Goal: Check status: Check status

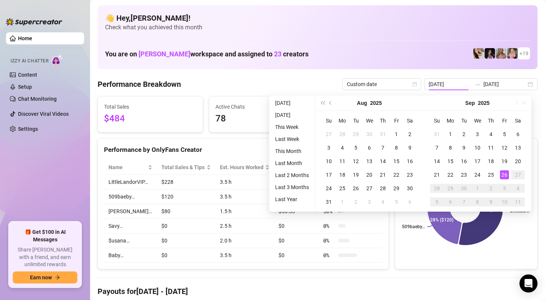
type input "[DATE]"
click at [502, 174] on div "26" at bounding box center [504, 174] width 9 height 9
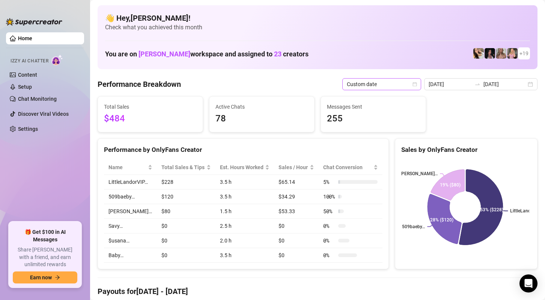
click at [409, 80] on span "Custom date" at bounding box center [382, 83] width 70 height 11
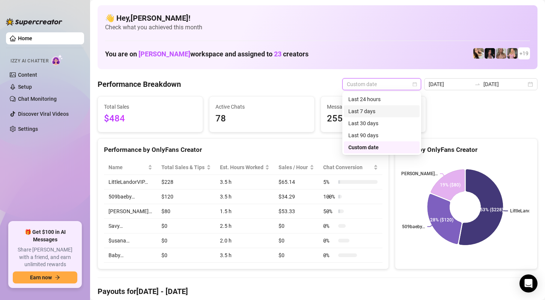
click at [396, 118] on div "Last 30 days" at bounding box center [382, 123] width 76 height 12
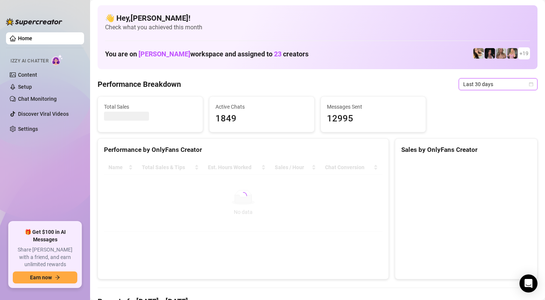
click at [524, 87] on span "Last 30 days" at bounding box center [498, 83] width 70 height 11
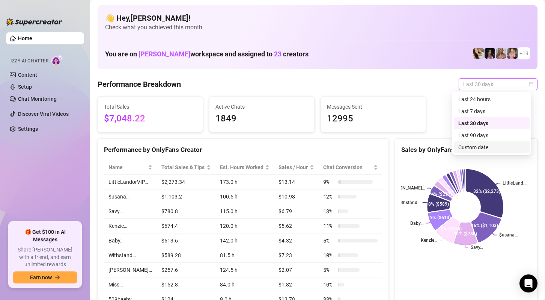
click at [484, 148] on div "Custom date" at bounding box center [492, 147] width 67 height 8
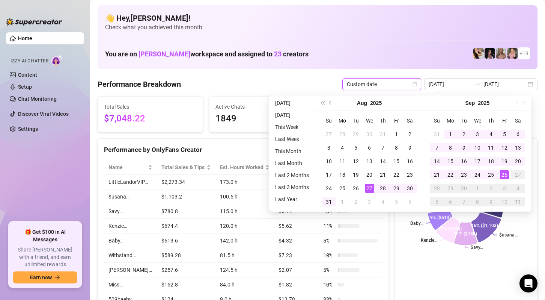
type input "[DATE]"
click at [506, 172] on div "26" at bounding box center [504, 174] width 9 height 9
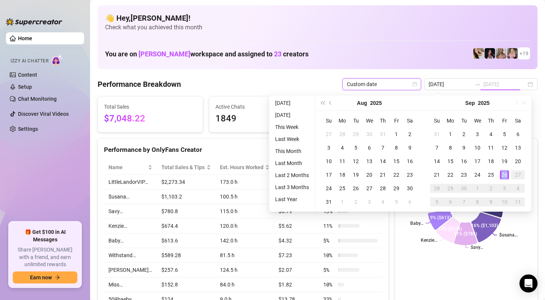
click at [506, 172] on div "26" at bounding box center [504, 174] width 9 height 9
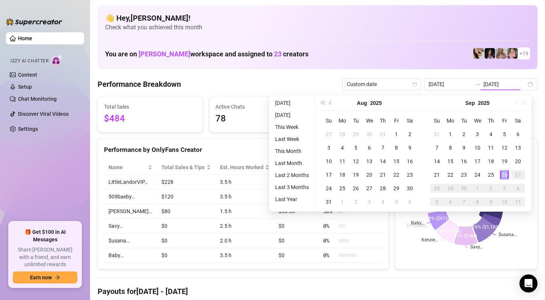
type input "[DATE]"
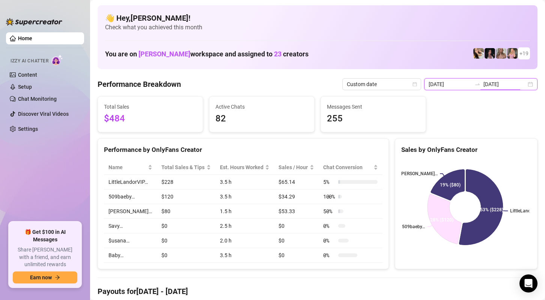
click at [504, 88] on input "[DATE]" at bounding box center [505, 84] width 43 height 8
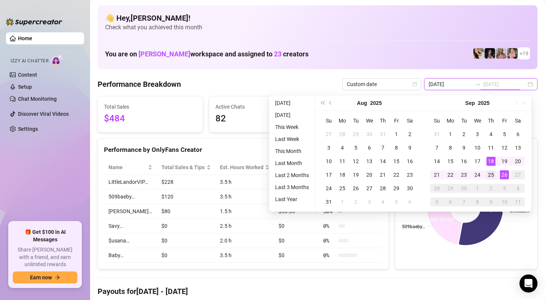
type input "[DATE]"
click at [492, 172] on div "25" at bounding box center [491, 174] width 9 height 9
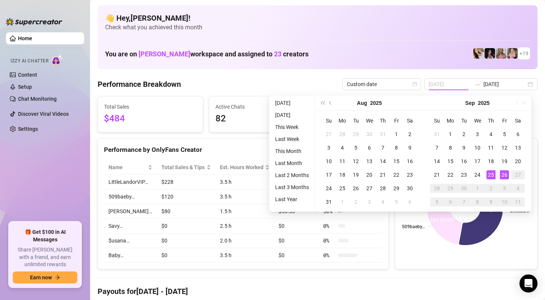
click at [492, 172] on div "25" at bounding box center [491, 174] width 9 height 9
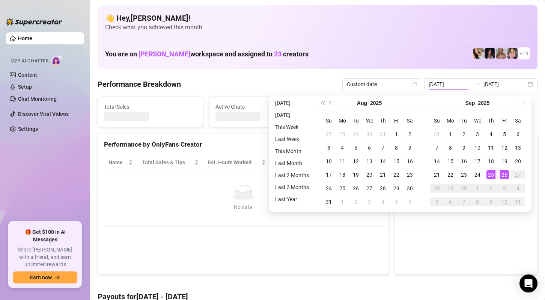
type input "[DATE]"
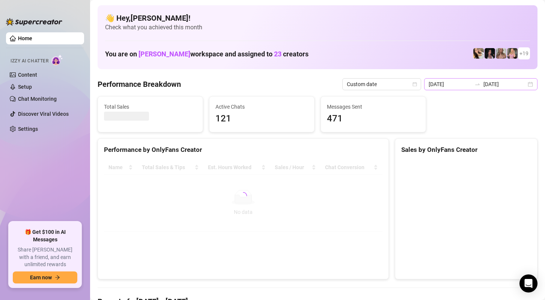
click at [525, 85] on div "[DATE] [DATE]" at bounding box center [480, 84] width 113 height 12
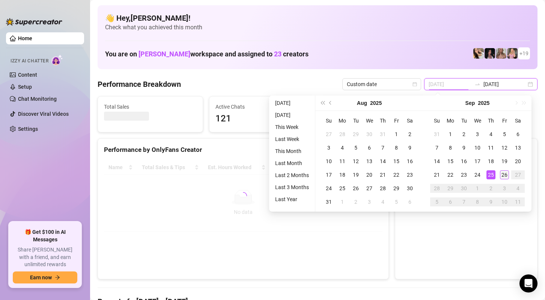
type input "[DATE]"
click at [504, 173] on div "26" at bounding box center [504, 174] width 9 height 9
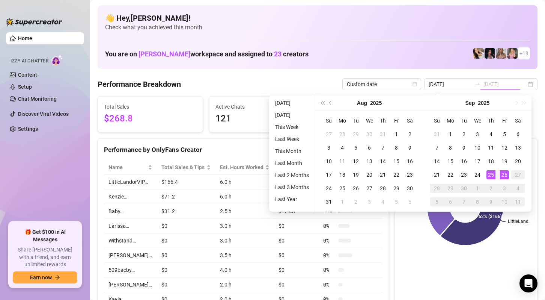
click at [504, 173] on div "26" at bounding box center [504, 174] width 9 height 9
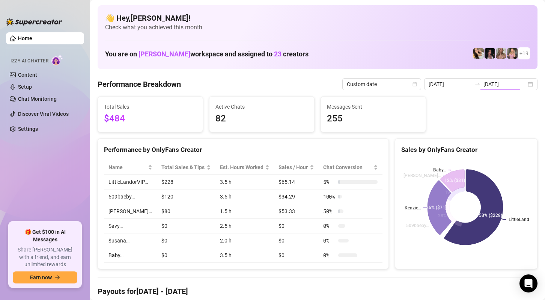
type input "[DATE]"
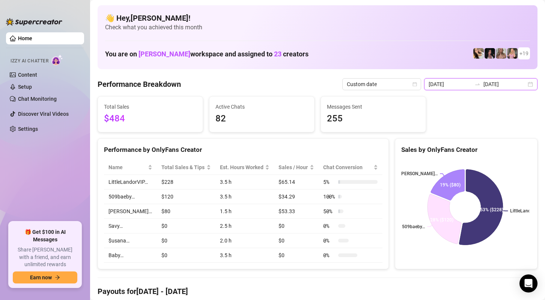
click at [513, 82] on input "[DATE]" at bounding box center [505, 84] width 43 height 8
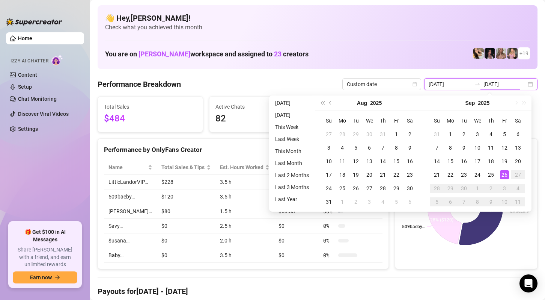
click at [527, 84] on div "[DATE] [DATE]" at bounding box center [480, 84] width 113 height 12
click at [526, 84] on div "[DATE] [DATE]" at bounding box center [480, 84] width 113 height 12
type input "[DATE]"
click at [504, 175] on div "26" at bounding box center [504, 174] width 9 height 9
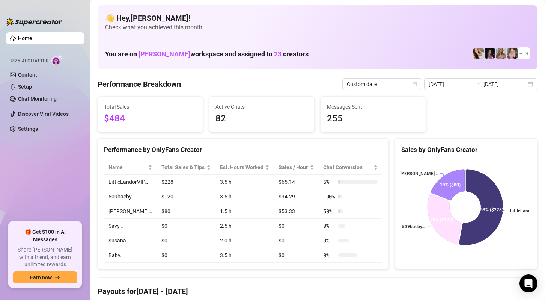
click at [412, 80] on span "Custom date" at bounding box center [382, 83] width 70 height 11
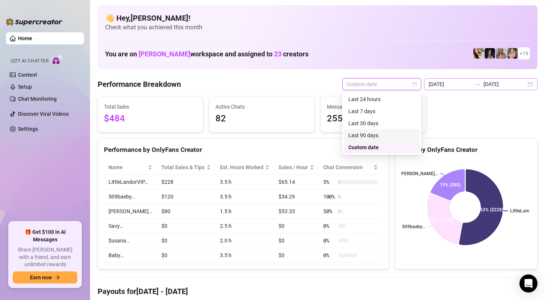
click at [524, 83] on div "[DATE] [DATE]" at bounding box center [480, 84] width 113 height 12
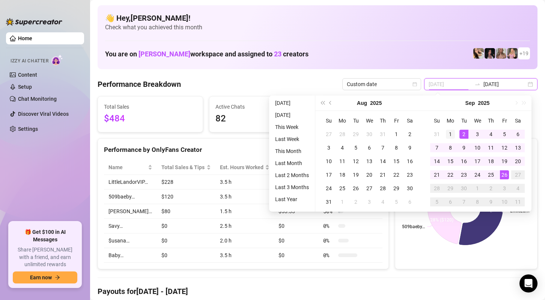
type input "[DATE]"
click at [455, 132] on td "1" at bounding box center [451, 134] width 14 height 14
type input "[DATE]"
click at [506, 173] on div "26" at bounding box center [504, 174] width 9 height 9
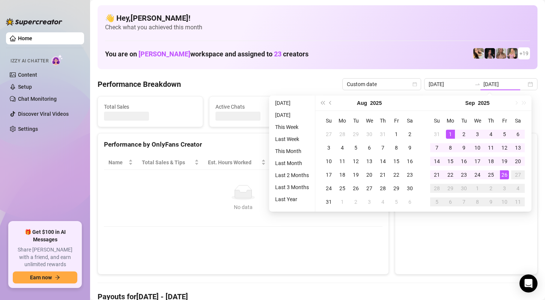
type input "[DATE]"
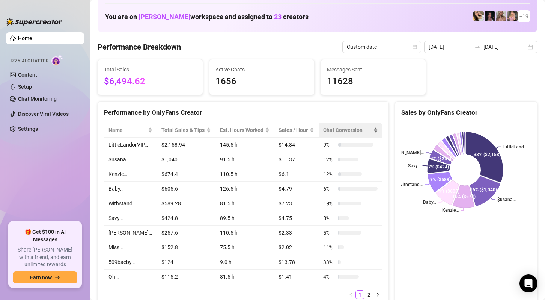
scroll to position [38, 0]
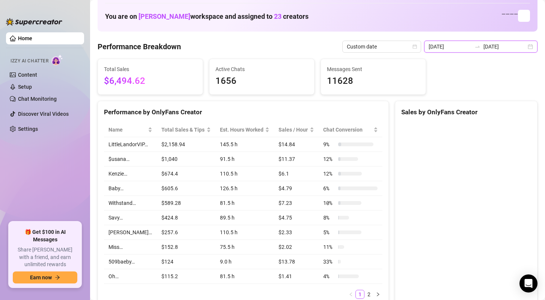
click at [511, 48] on input "[DATE]" at bounding box center [505, 46] width 43 height 8
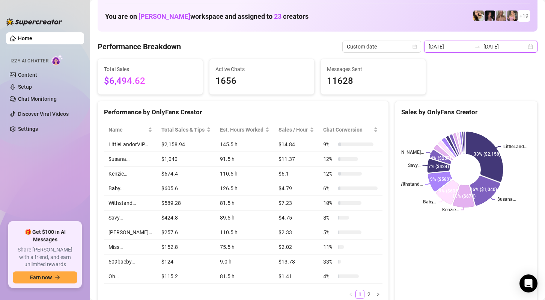
click at [524, 48] on div "[DATE] [DATE]" at bounding box center [480, 47] width 113 height 12
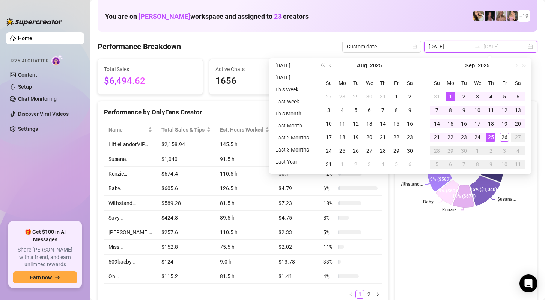
type input "[DATE]"
click at [504, 138] on div "26" at bounding box center [504, 137] width 9 height 9
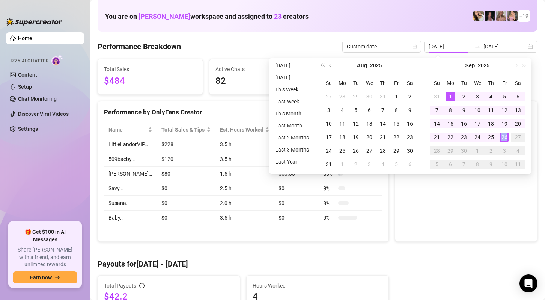
type input "[DATE]"
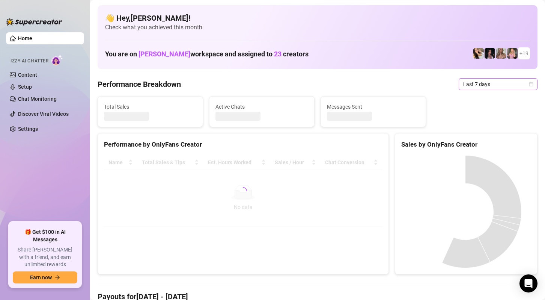
click at [507, 81] on span "Last 7 days" at bounding box center [498, 83] width 70 height 11
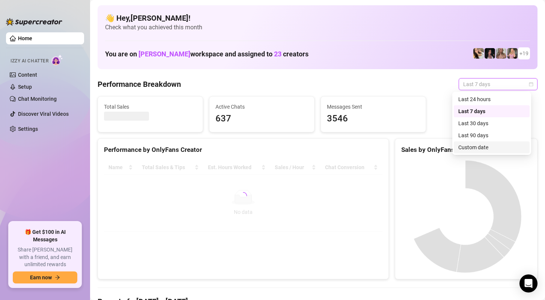
click at [494, 149] on div "Custom date" at bounding box center [492, 147] width 67 height 8
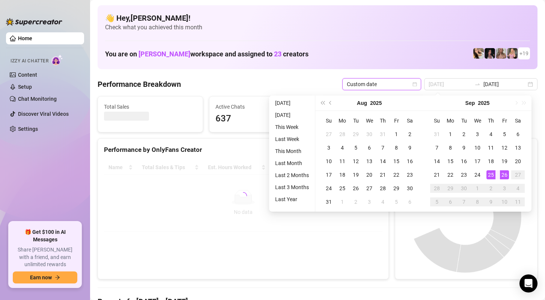
type input "[DATE]"
click at [503, 176] on div "26" at bounding box center [504, 174] width 9 height 9
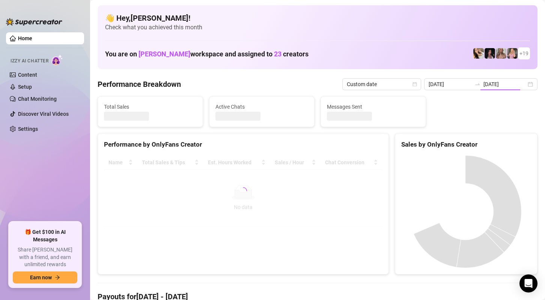
type input "[DATE]"
